Goal: Task Accomplishment & Management: Manage account settings

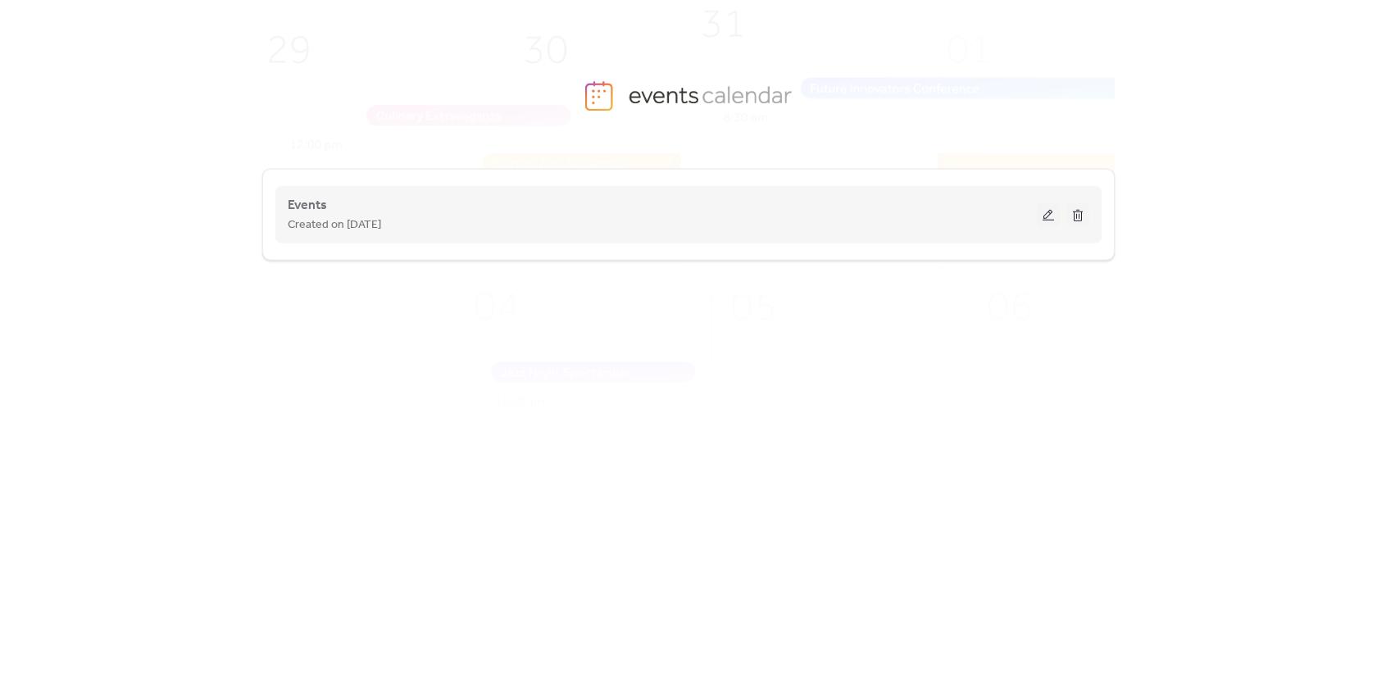
click at [1050, 215] on button at bounding box center [1048, 214] width 23 height 25
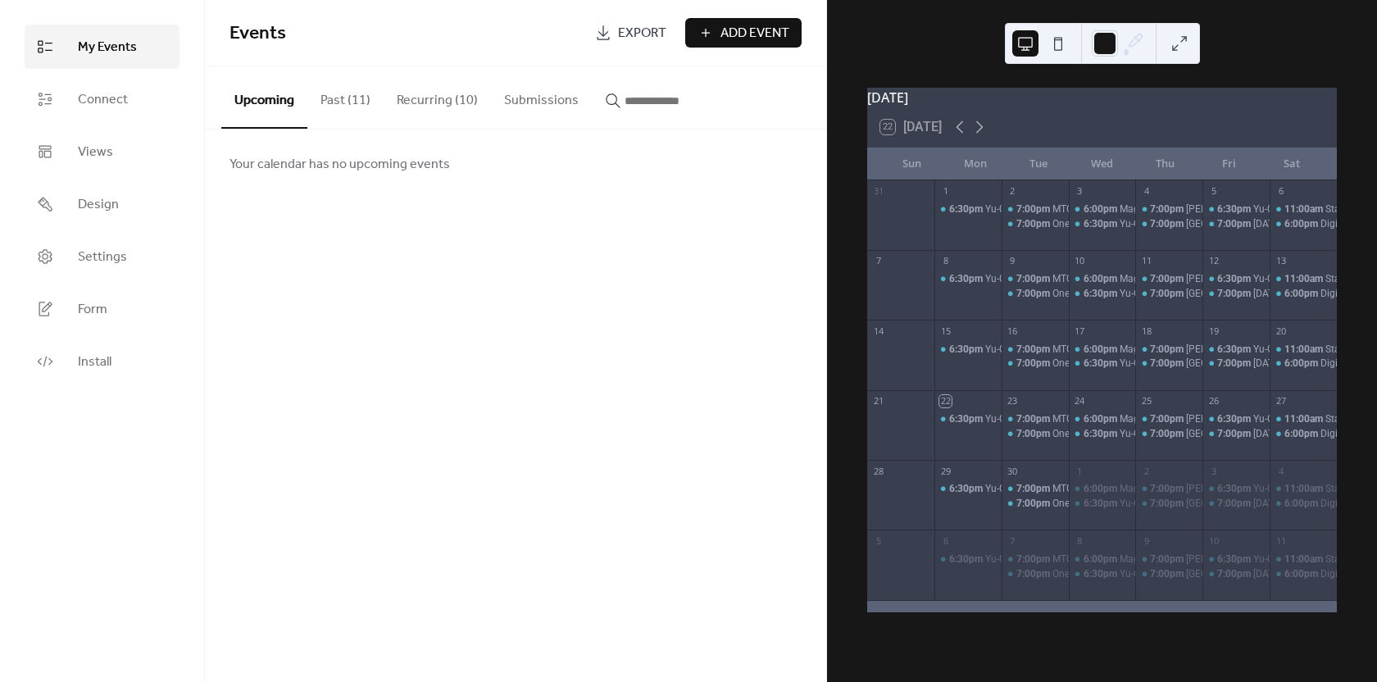
click at [414, 107] on button "Recurring (10)" at bounding box center [437, 96] width 107 height 61
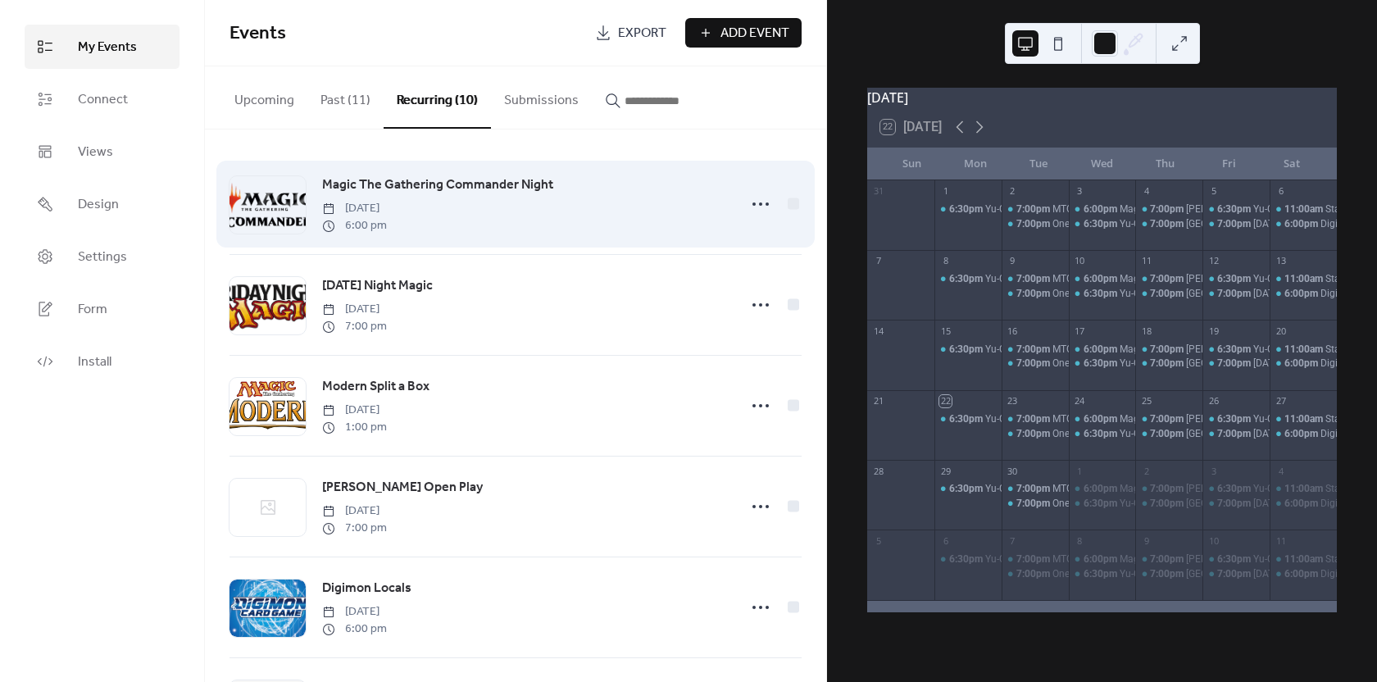
scroll to position [82, 0]
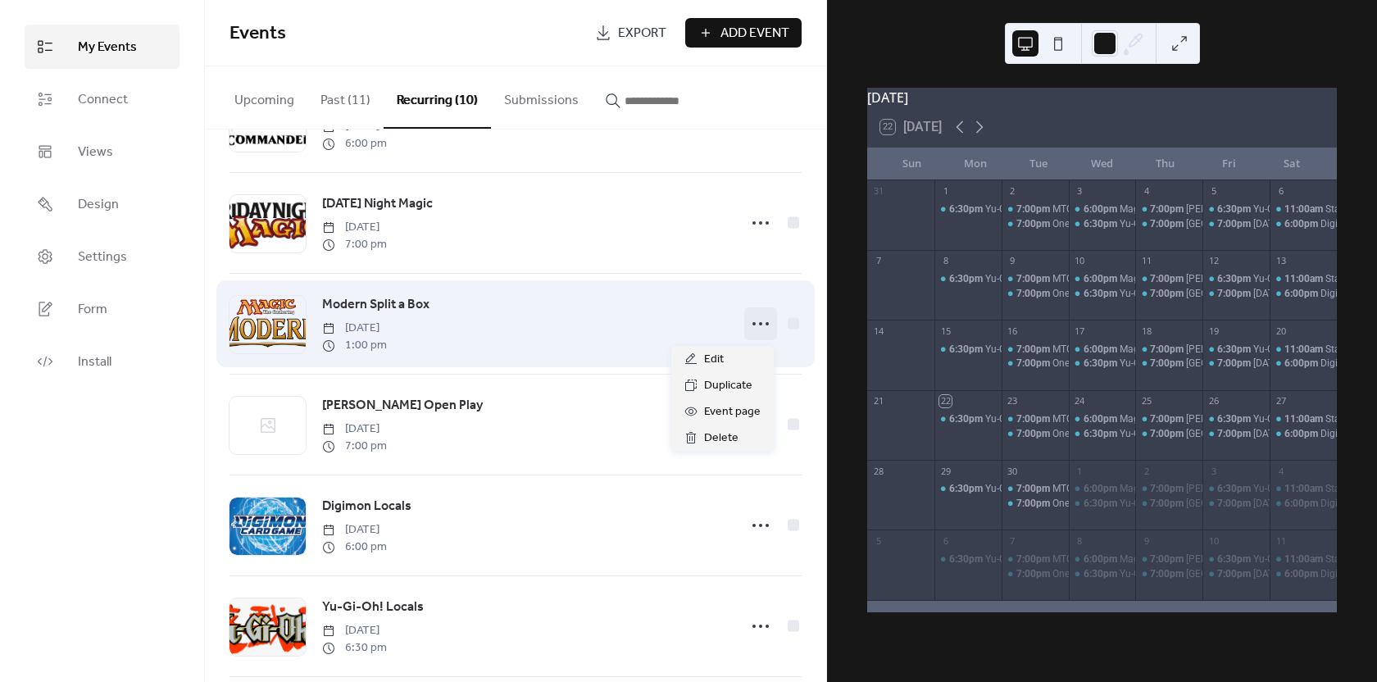
click at [752, 329] on icon at bounding box center [761, 324] width 26 height 26
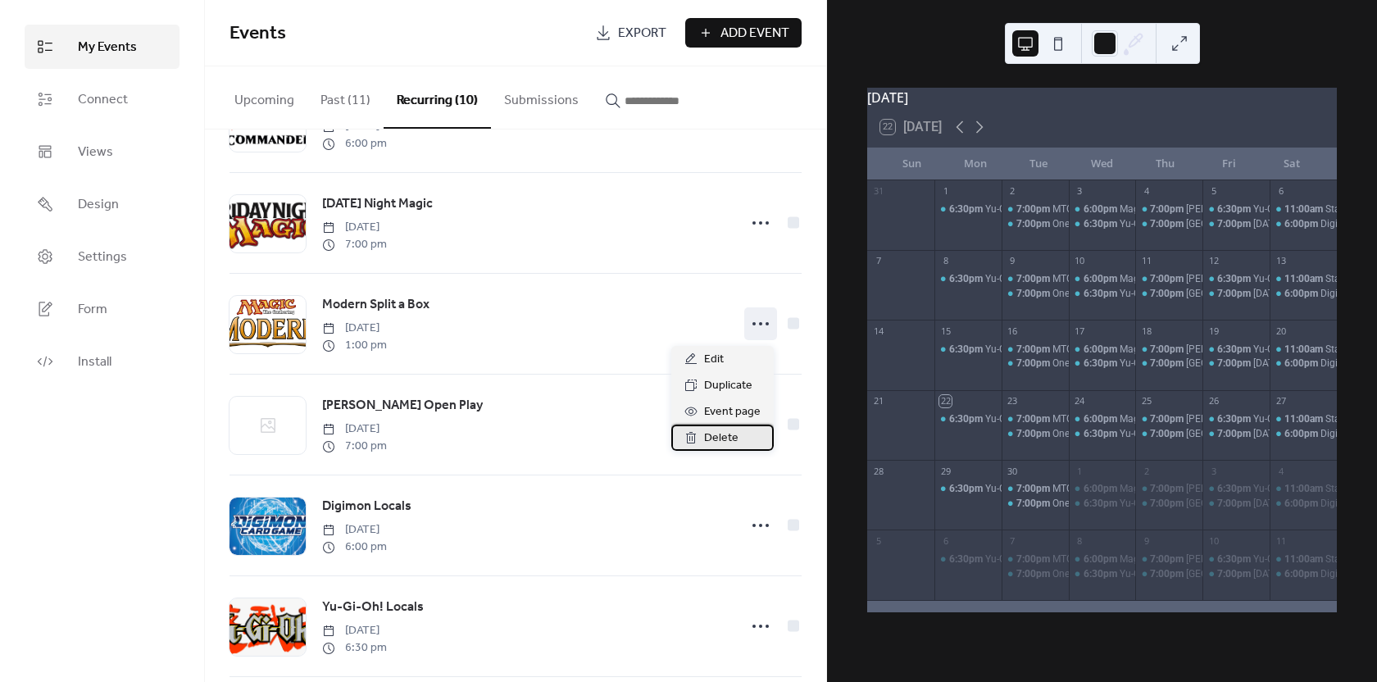
click at [715, 432] on span "Delete" at bounding box center [721, 439] width 34 height 20
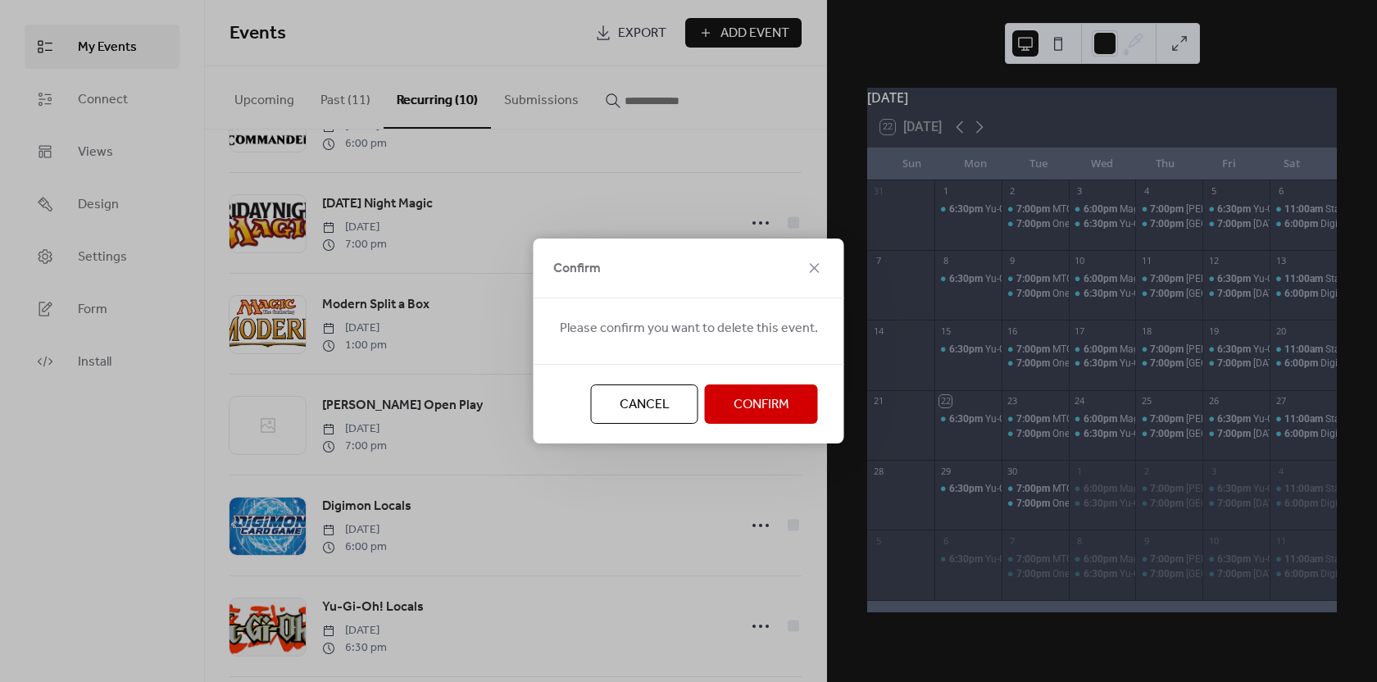
click at [737, 395] on span "Confirm" at bounding box center [762, 405] width 56 height 20
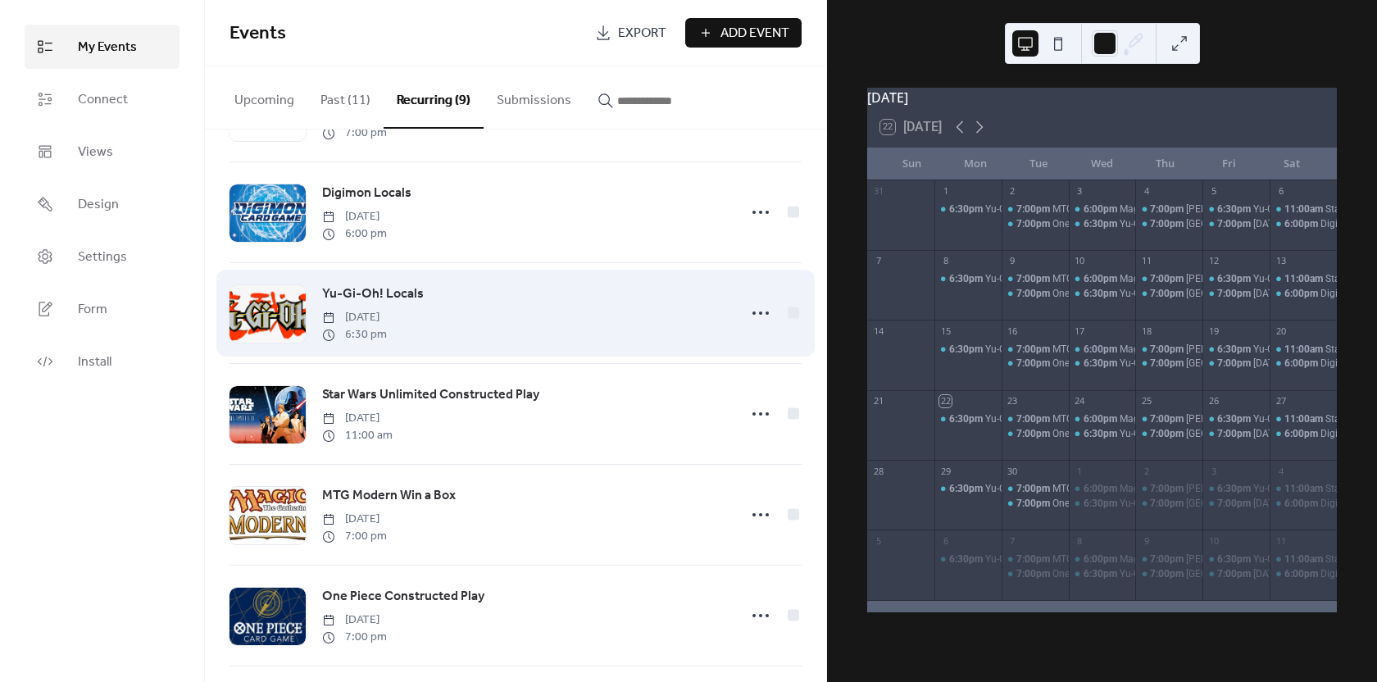
scroll to position [328, 0]
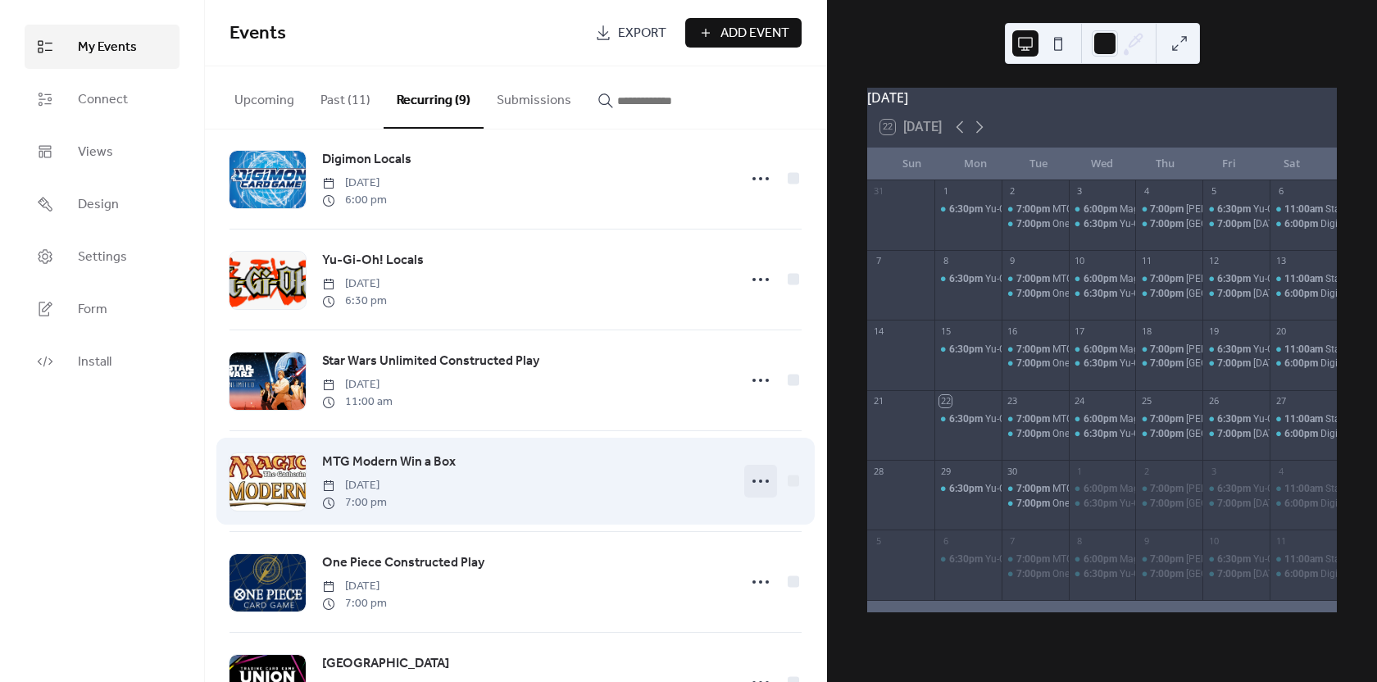
click at [752, 485] on icon at bounding box center [761, 481] width 26 height 26
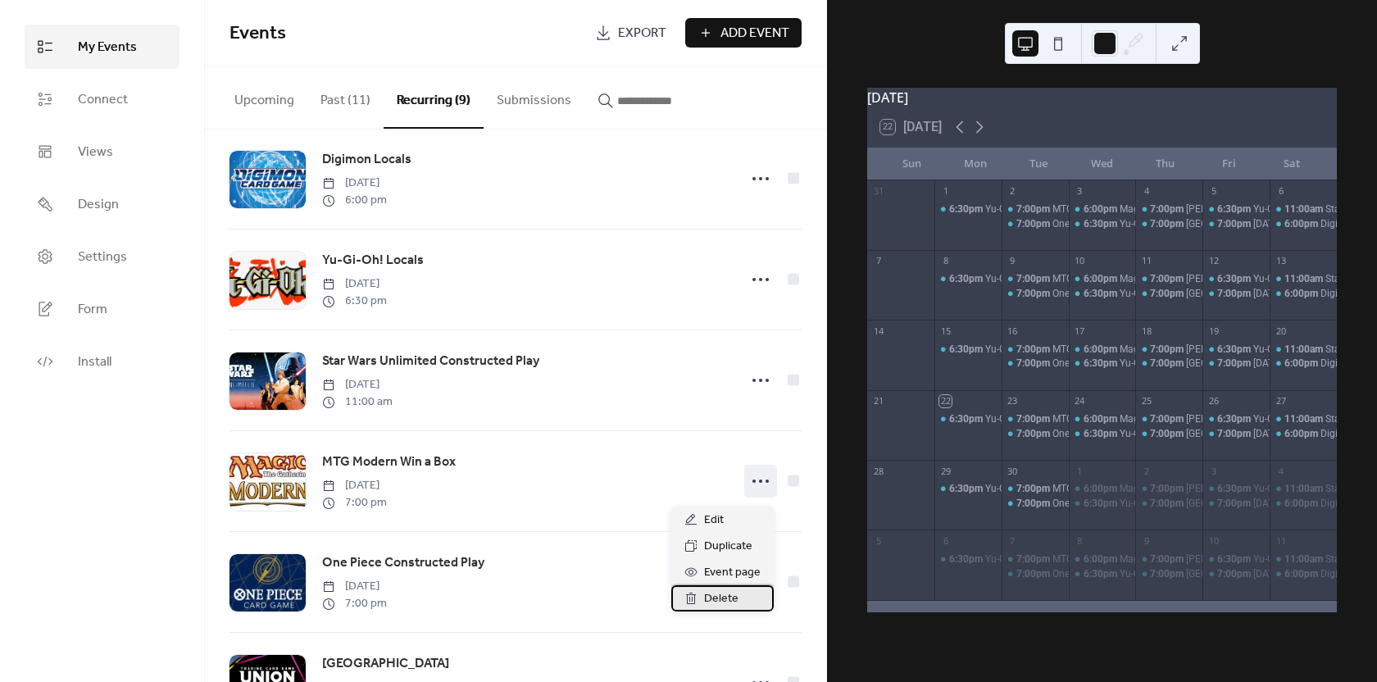
click at [734, 600] on span "Delete" at bounding box center [721, 599] width 34 height 20
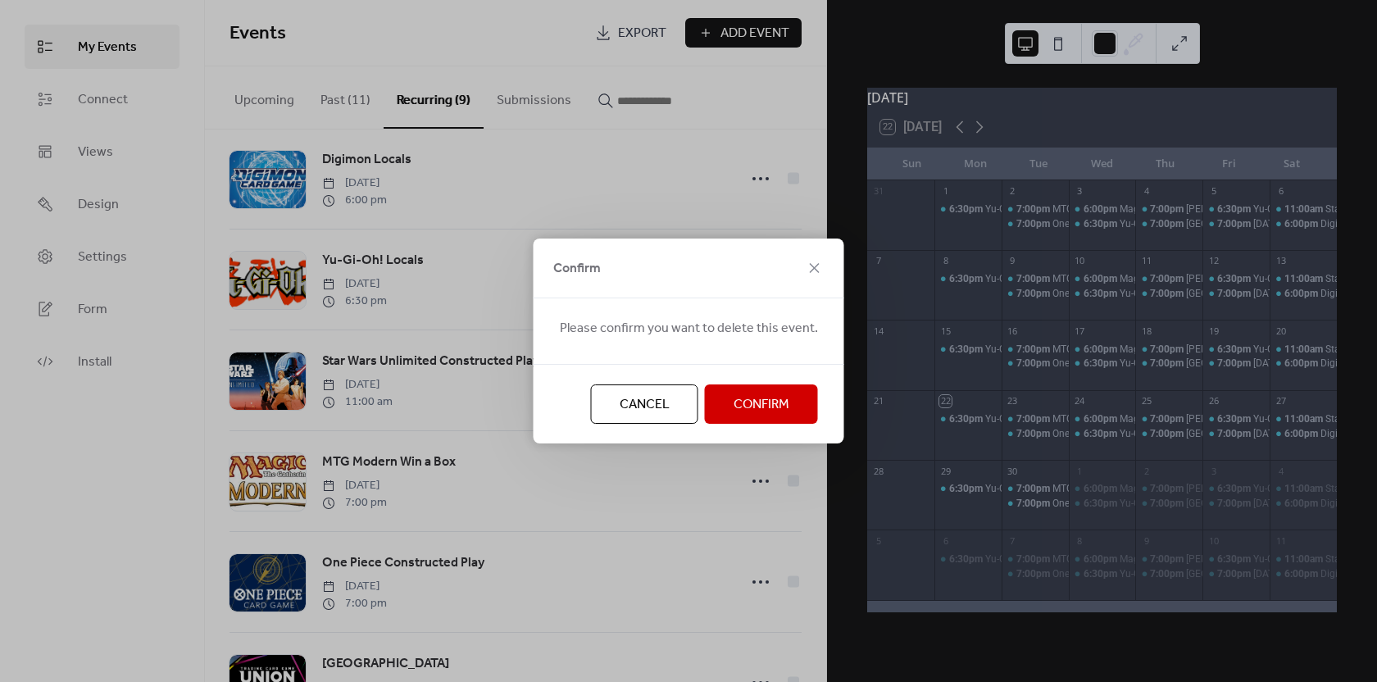
click at [716, 406] on button "Confirm" at bounding box center [761, 403] width 113 height 39
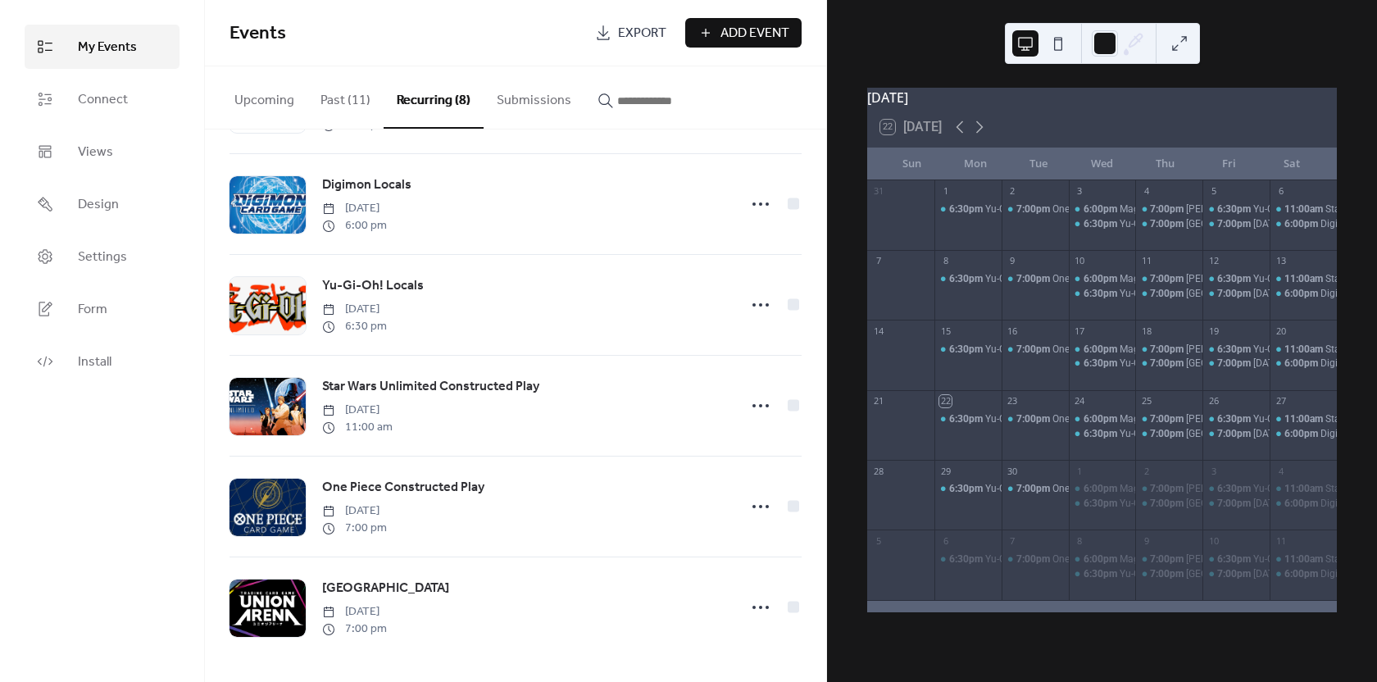
scroll to position [309, 0]
